Goal: Information Seeking & Learning: Check status

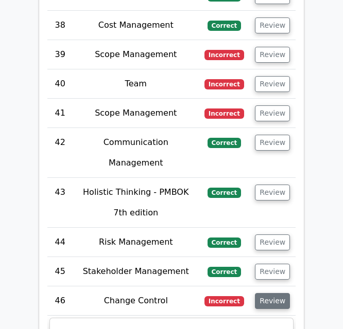
click at [268, 293] on button "Review" at bounding box center [272, 301] width 35 height 16
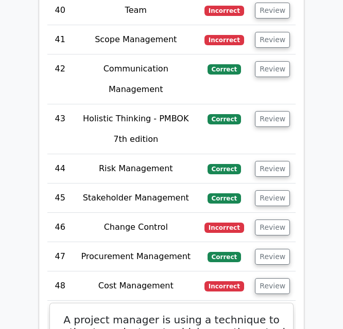
scroll to position [4089, 0]
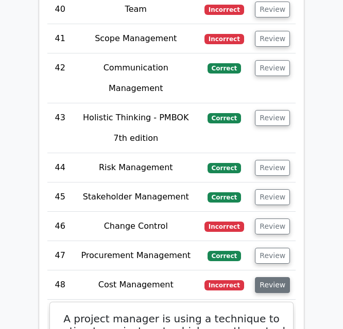
click at [263, 277] on button "Review" at bounding box center [272, 285] width 35 height 16
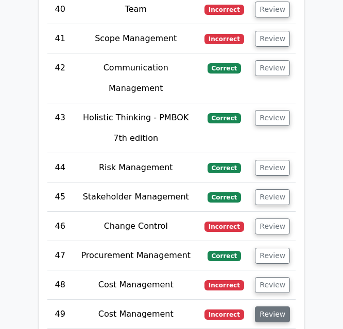
click at [277, 307] on button "Review" at bounding box center [272, 315] width 35 height 16
click at [270, 307] on button "Review" at bounding box center [272, 315] width 35 height 16
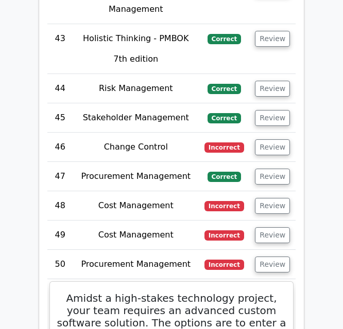
scroll to position [4171, 0]
